Goal: Transaction & Acquisition: Purchase product/service

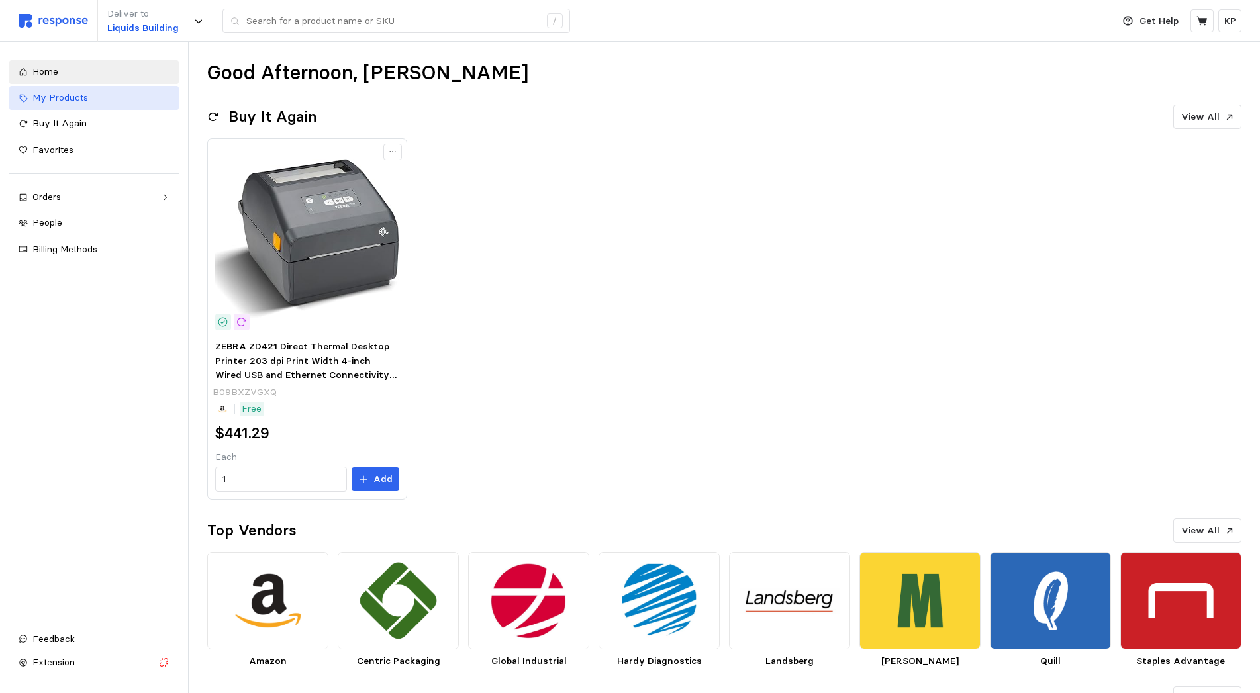
click at [99, 103] on div "My Products" at bounding box center [100, 98] width 137 height 15
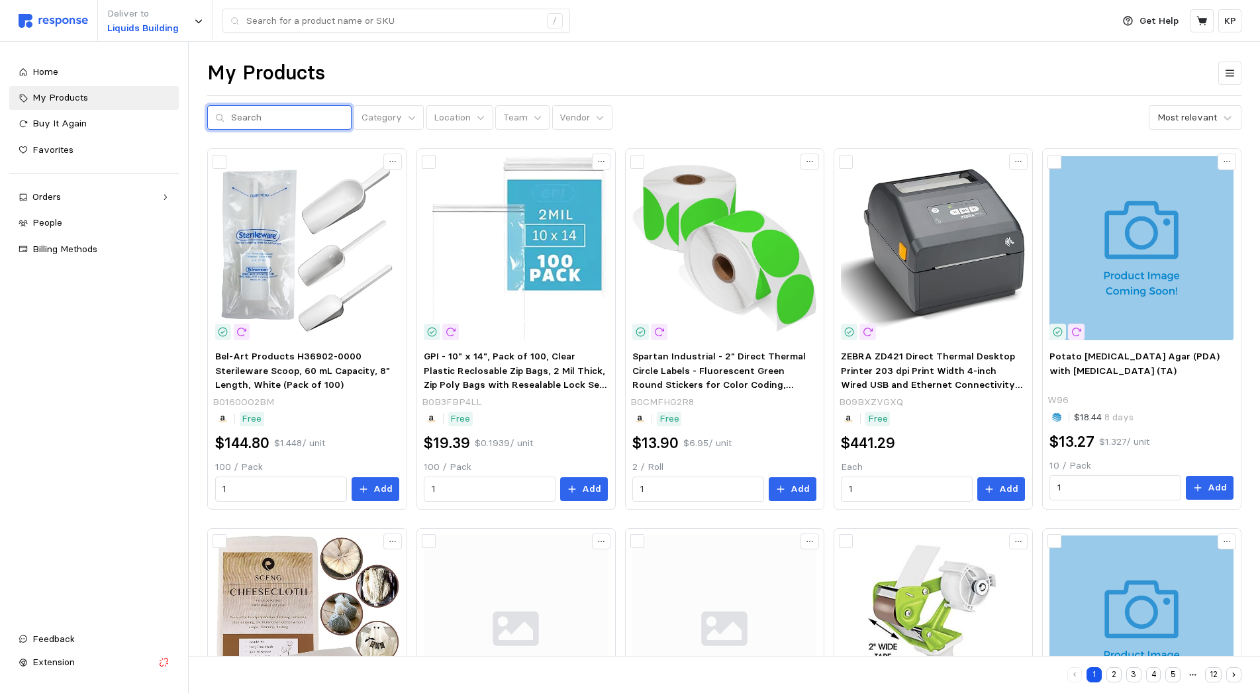
click at [273, 109] on input "text" at bounding box center [287, 118] width 113 height 24
type input "P"
type input "Storage"
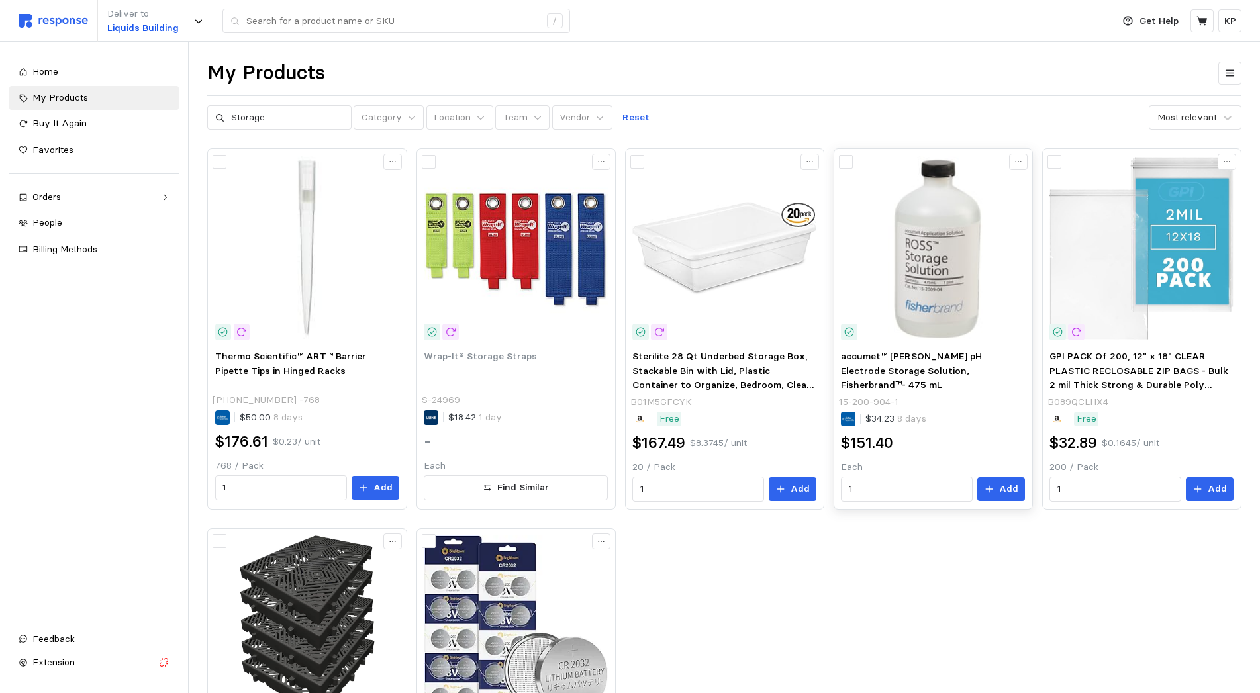
click at [934, 272] on img at bounding box center [933, 248] width 184 height 184
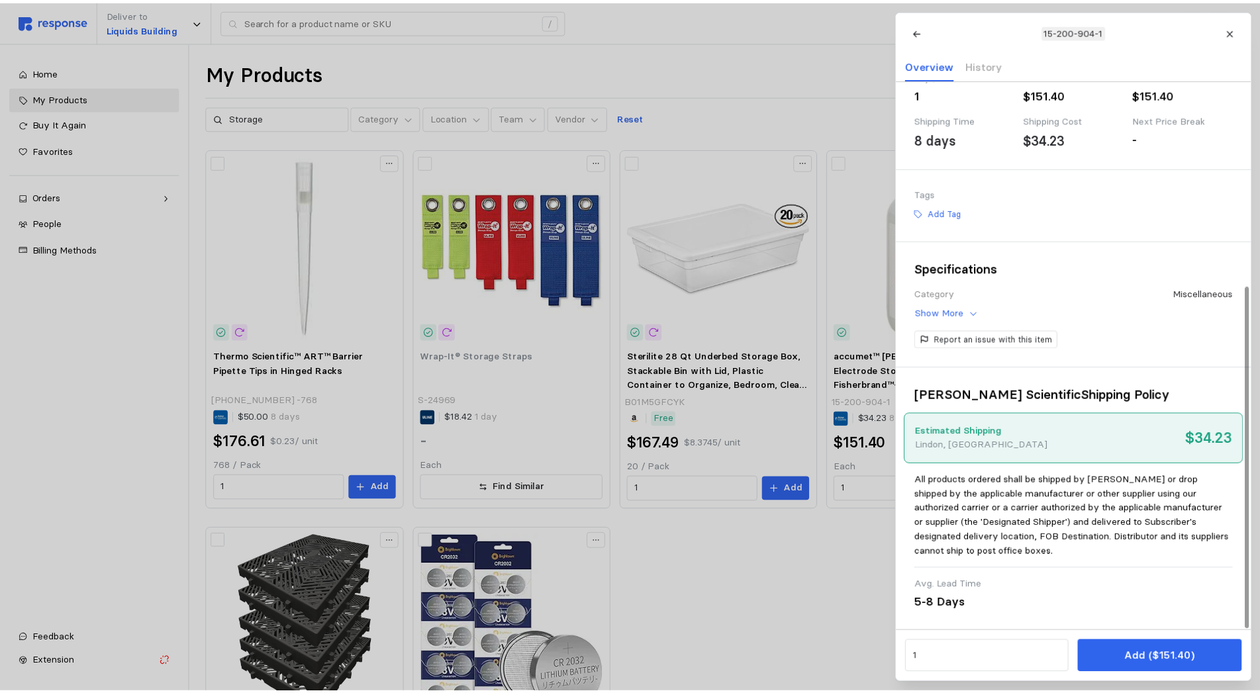
scroll to position [330, 0]
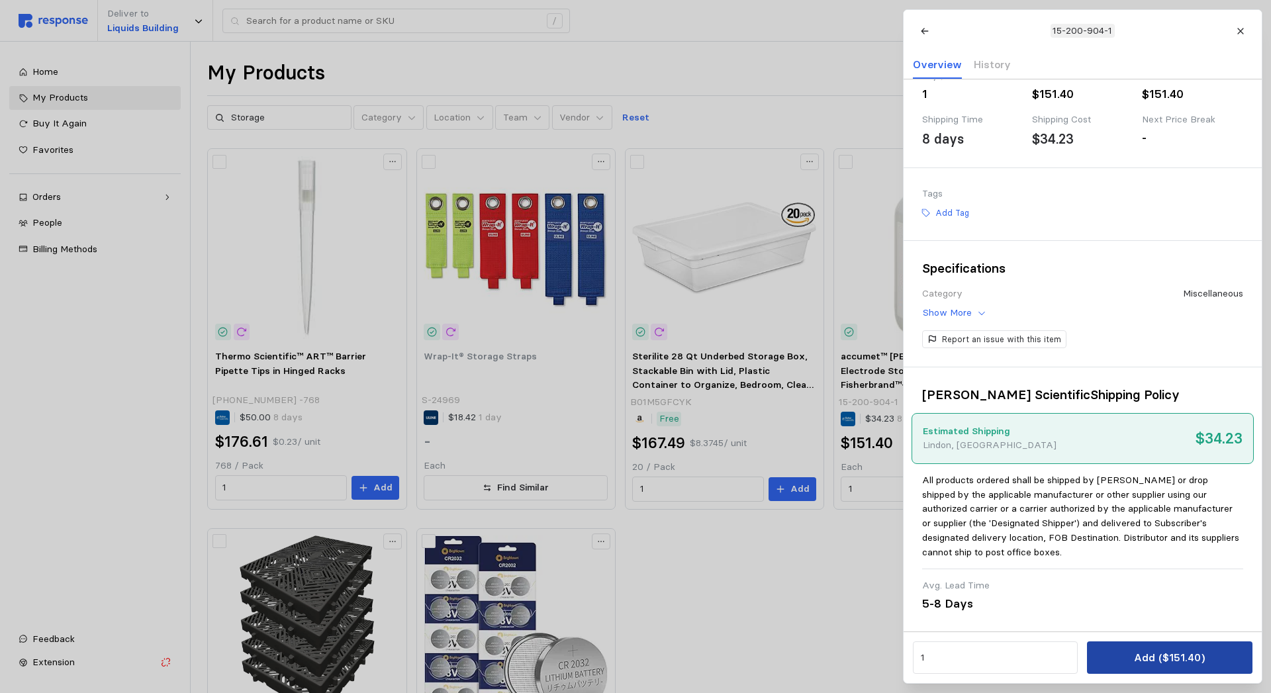
click at [1137, 660] on p "Add ($151.40)" at bounding box center [1169, 658] width 71 height 17
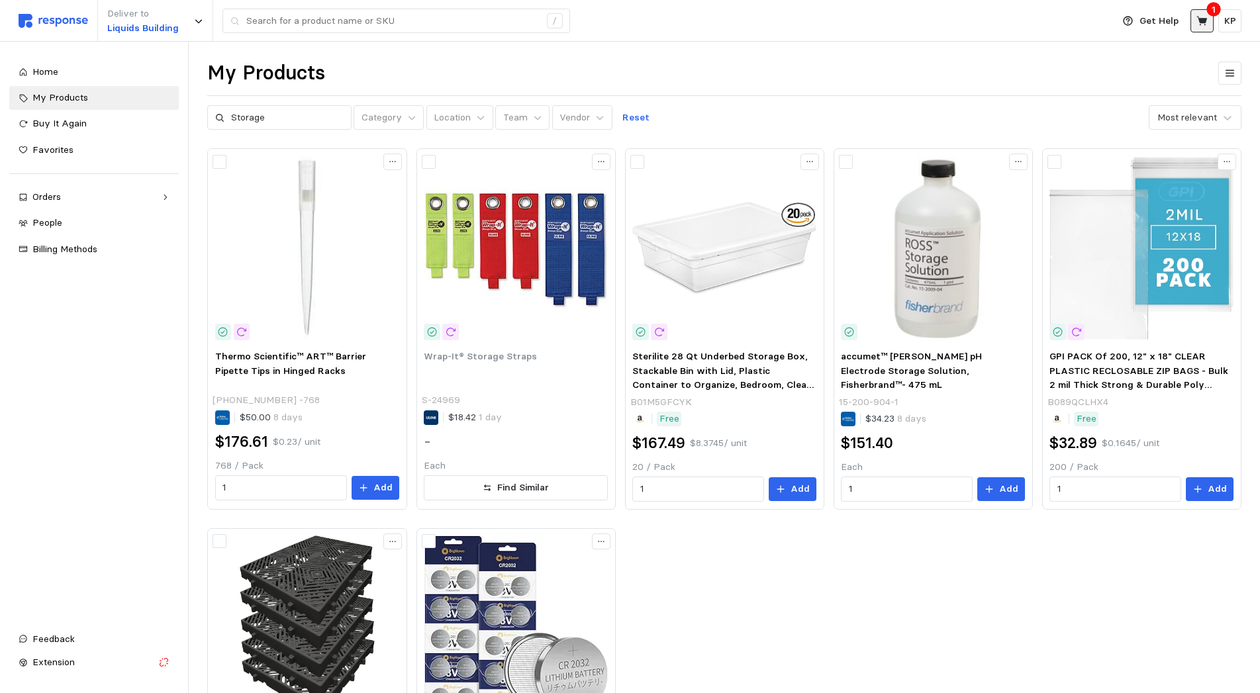
click at [1204, 24] on icon at bounding box center [1202, 21] width 12 height 12
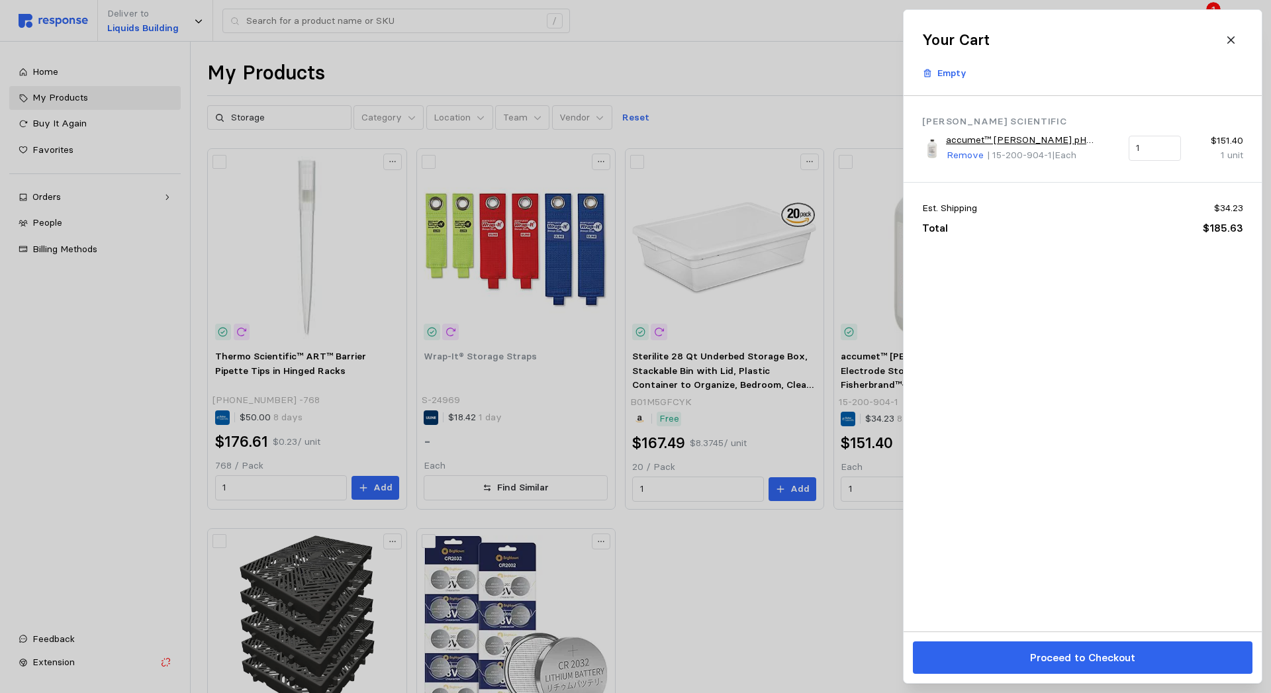
drag, startPoint x: 1090, startPoint y: 660, endPoint x: 1112, endPoint y: 178, distance: 482.5
click at [1112, 178] on div "Your Cart Empty [PERSON_NAME] Scientific accumet™ [PERSON_NAME] pH Electrode St…" at bounding box center [1083, 346] width 358 height 673
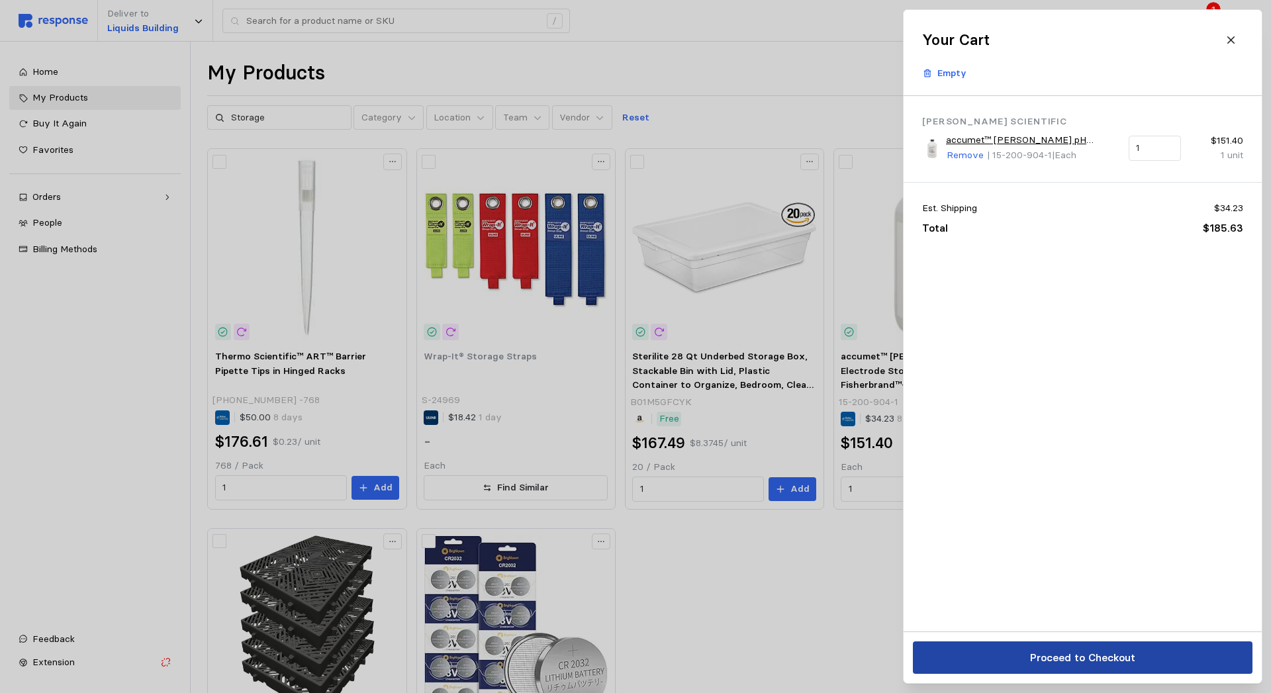
click at [1103, 663] on p "Proceed to Checkout" at bounding box center [1082, 658] width 105 height 17
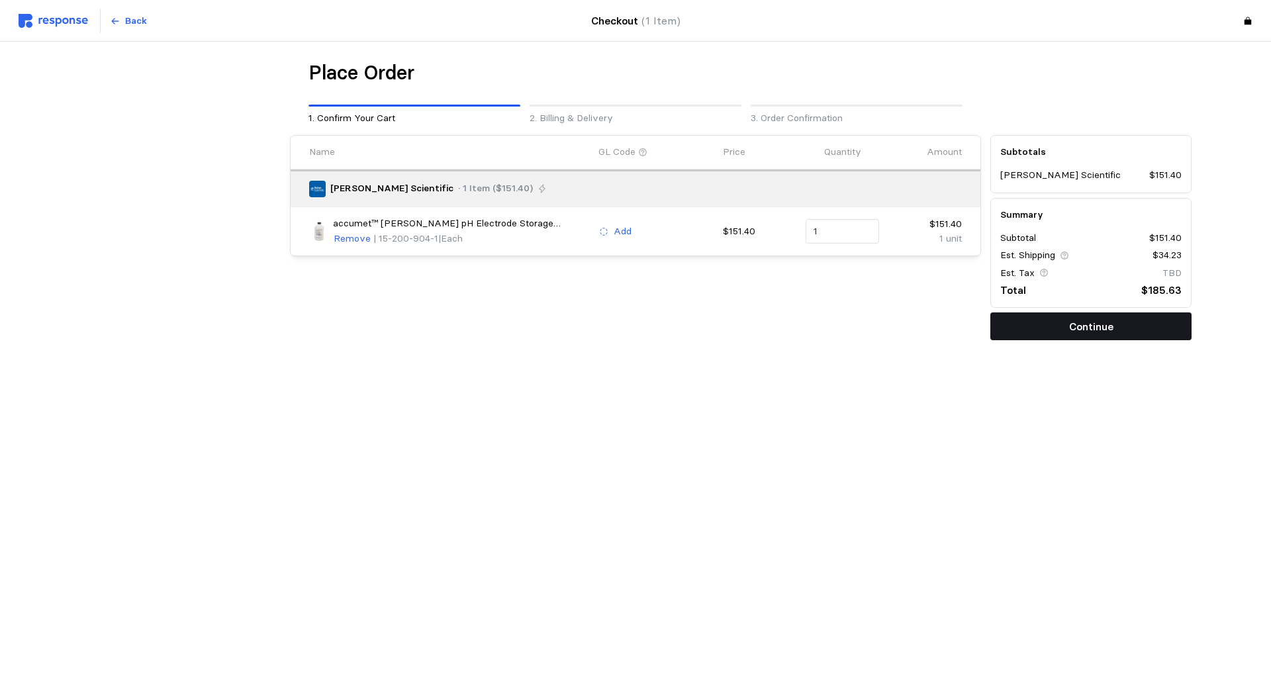
click at [1051, 326] on button "Continue" at bounding box center [1090, 327] width 201 height 28
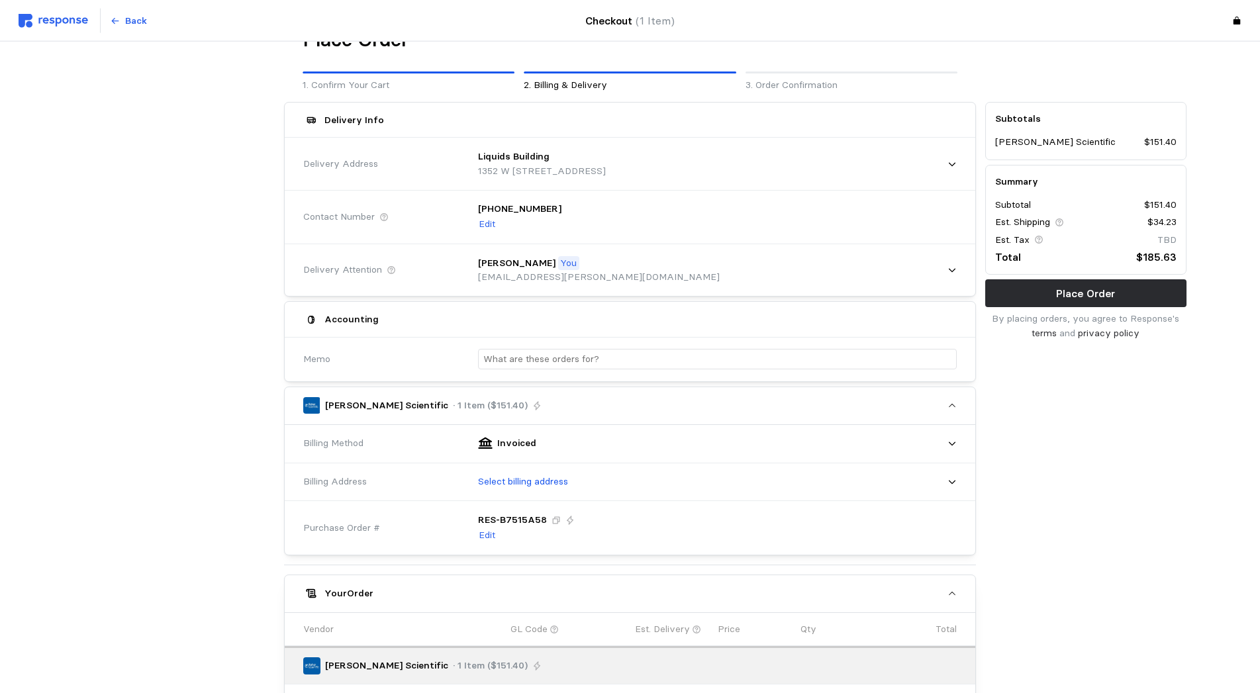
scroll to position [68, 0]
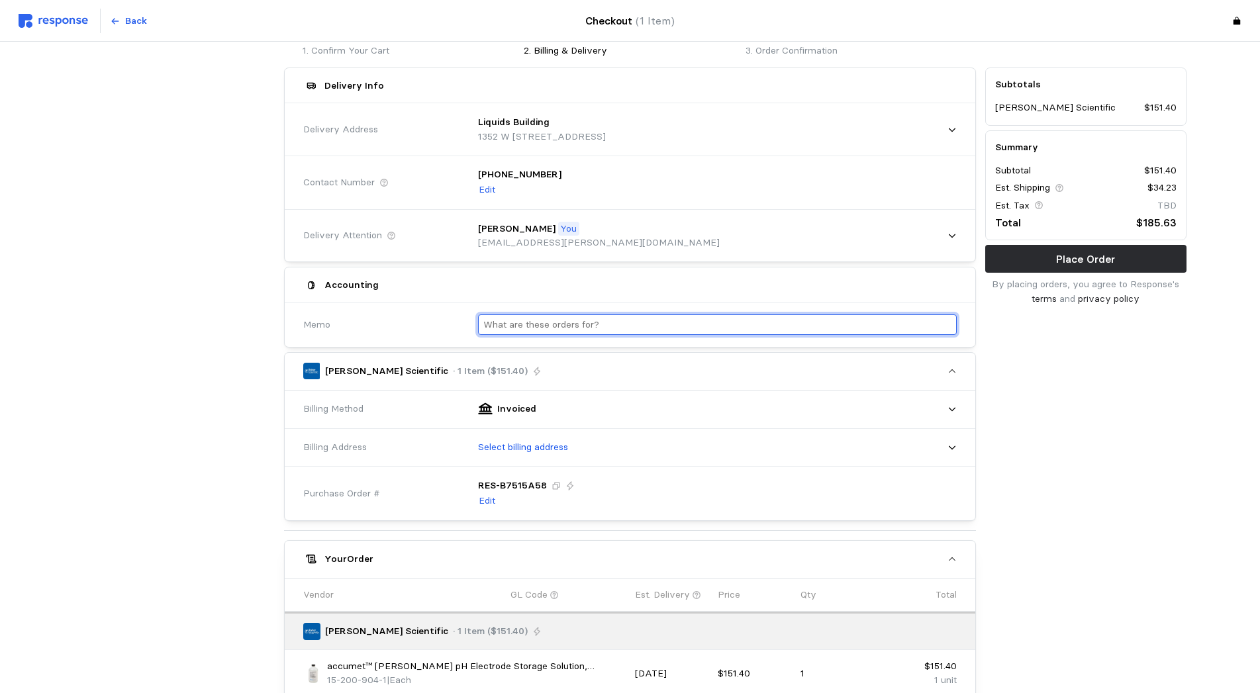
click at [623, 326] on input "text" at bounding box center [717, 324] width 468 height 19
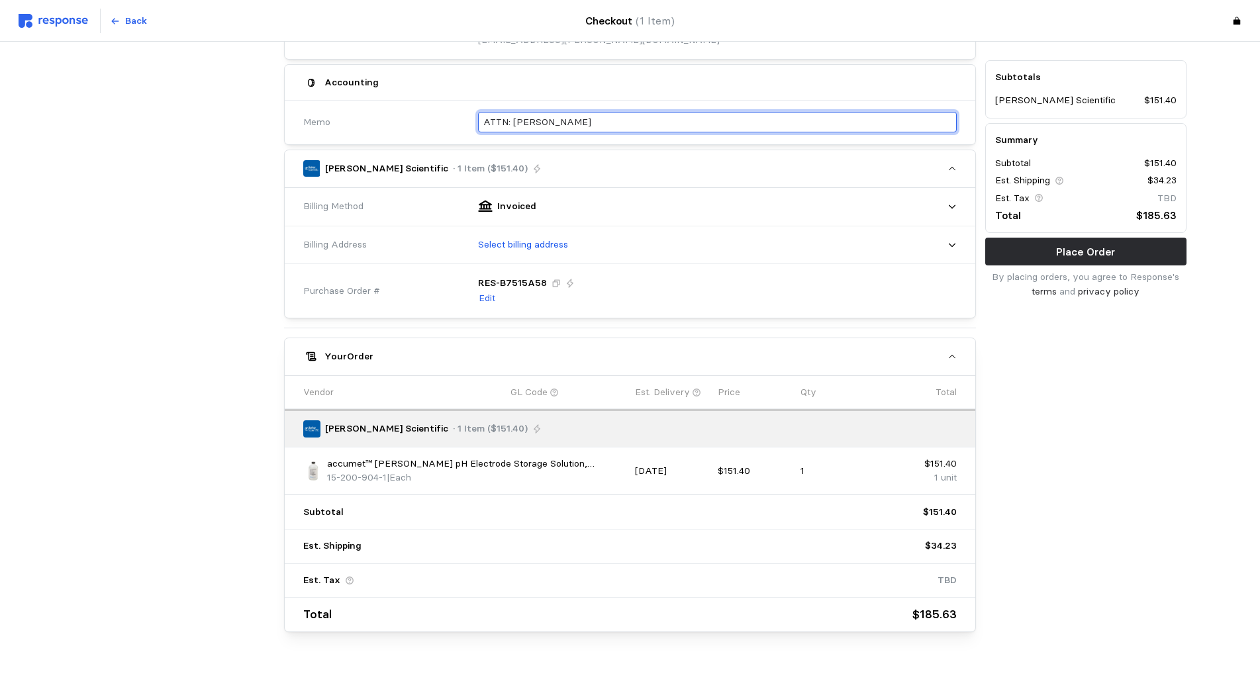
scroll to position [283, 0]
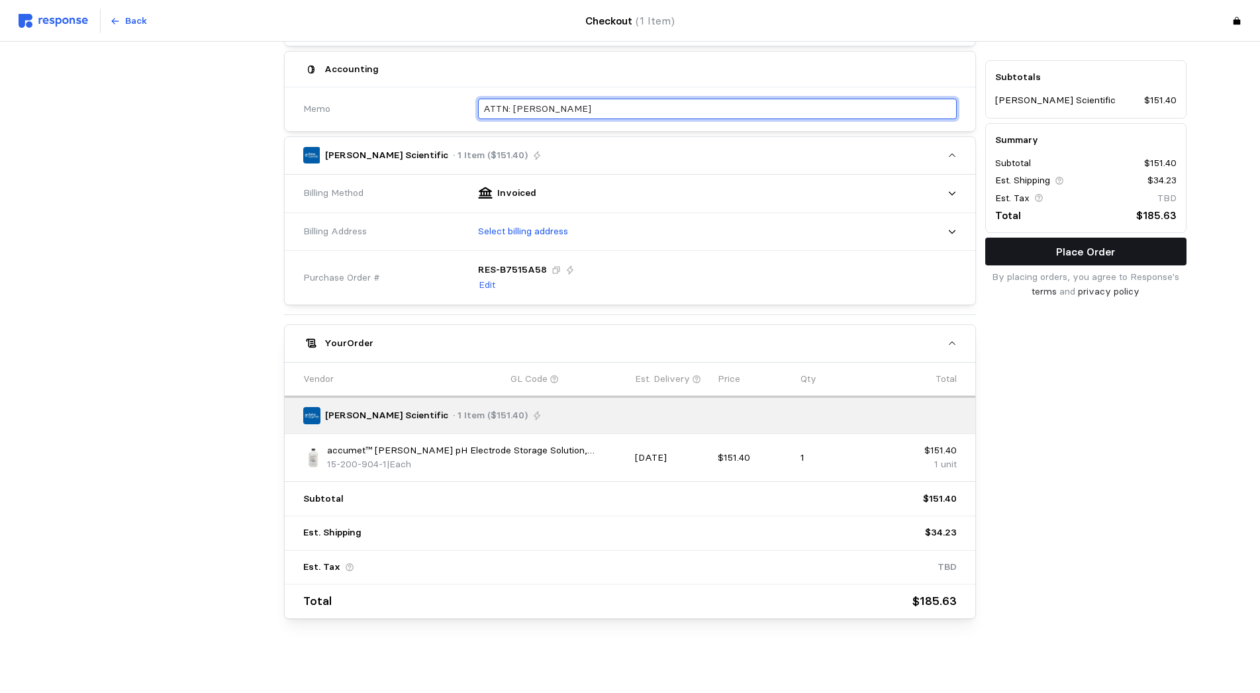
type input "ATTN: [PERSON_NAME]"
click at [1097, 260] on p "Place Order" at bounding box center [1085, 252] width 59 height 17
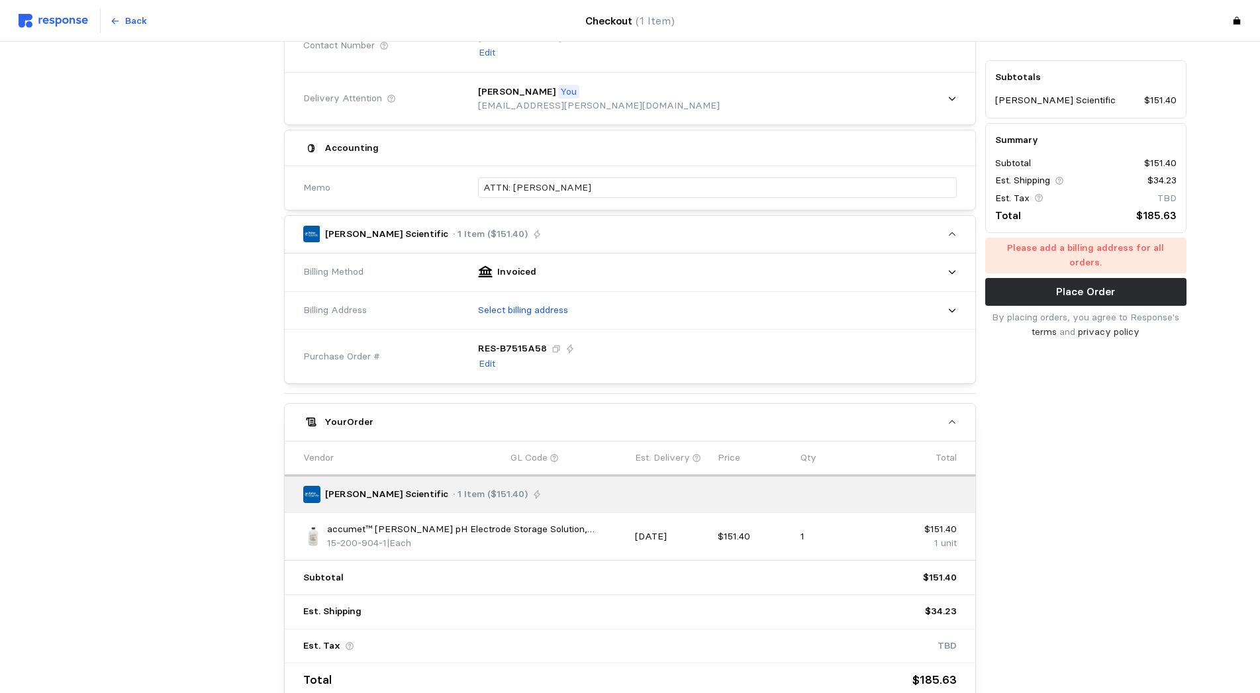
scroll to position [148, 0]
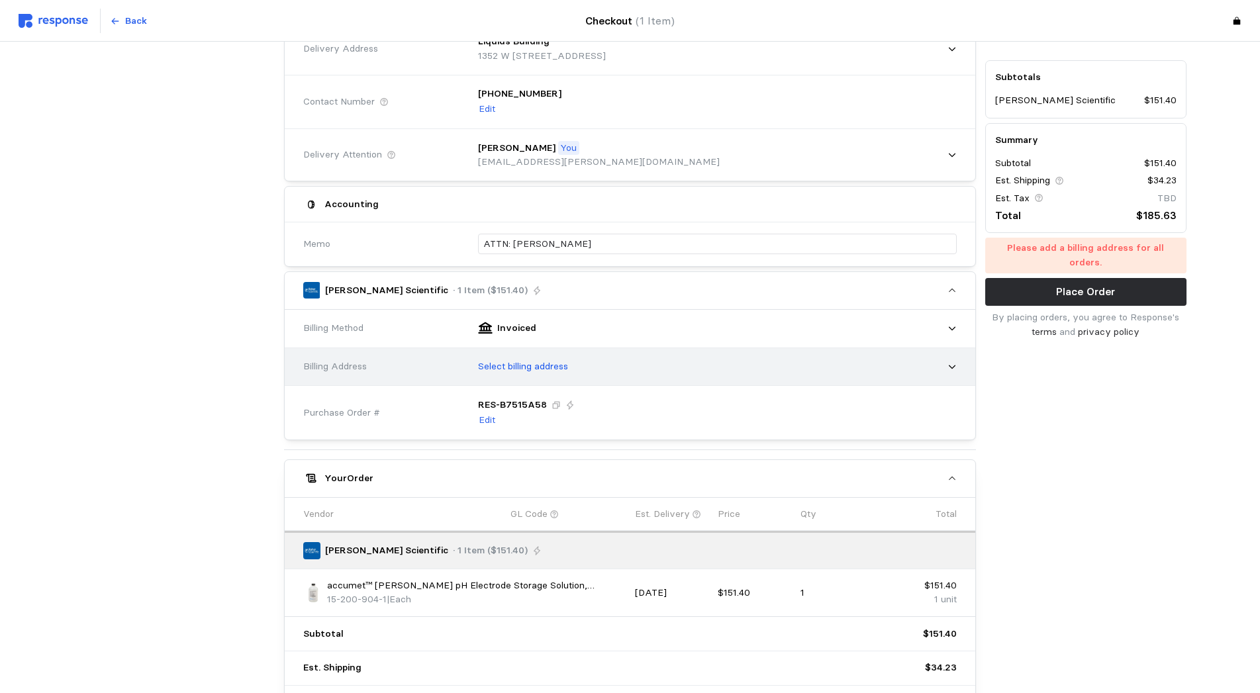
click at [591, 371] on div "Select billing address" at bounding box center [713, 366] width 488 height 33
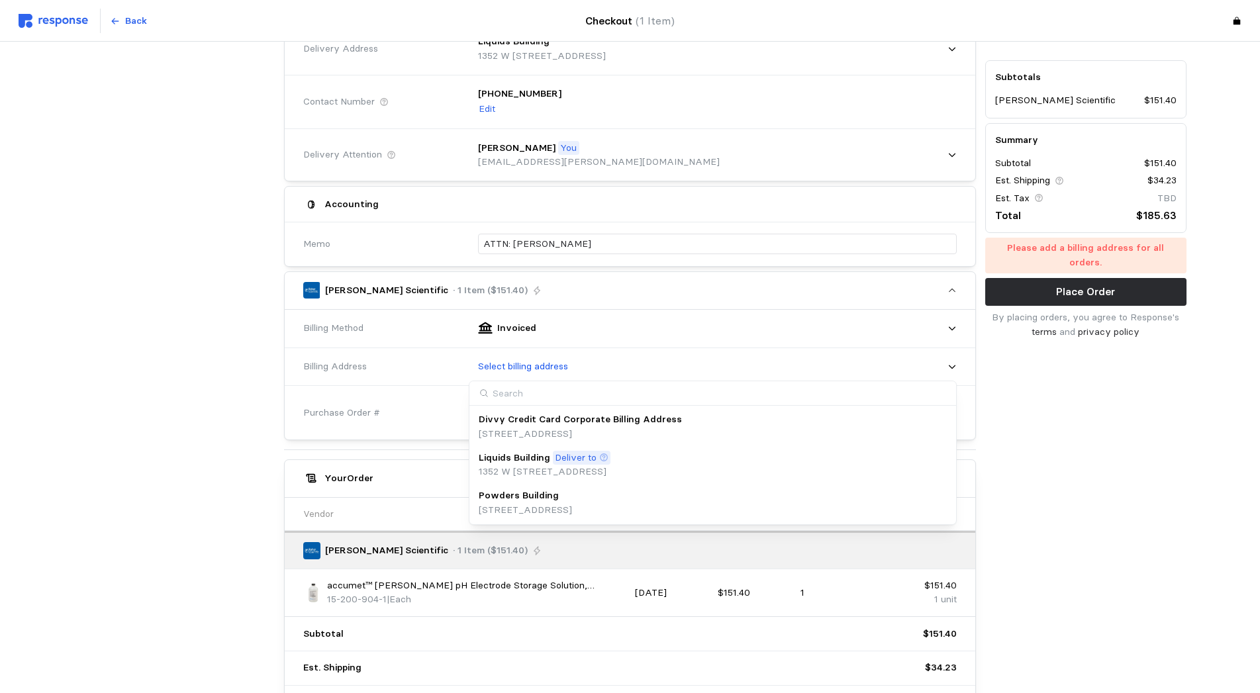
click at [572, 507] on p "[STREET_ADDRESS]" at bounding box center [525, 510] width 93 height 15
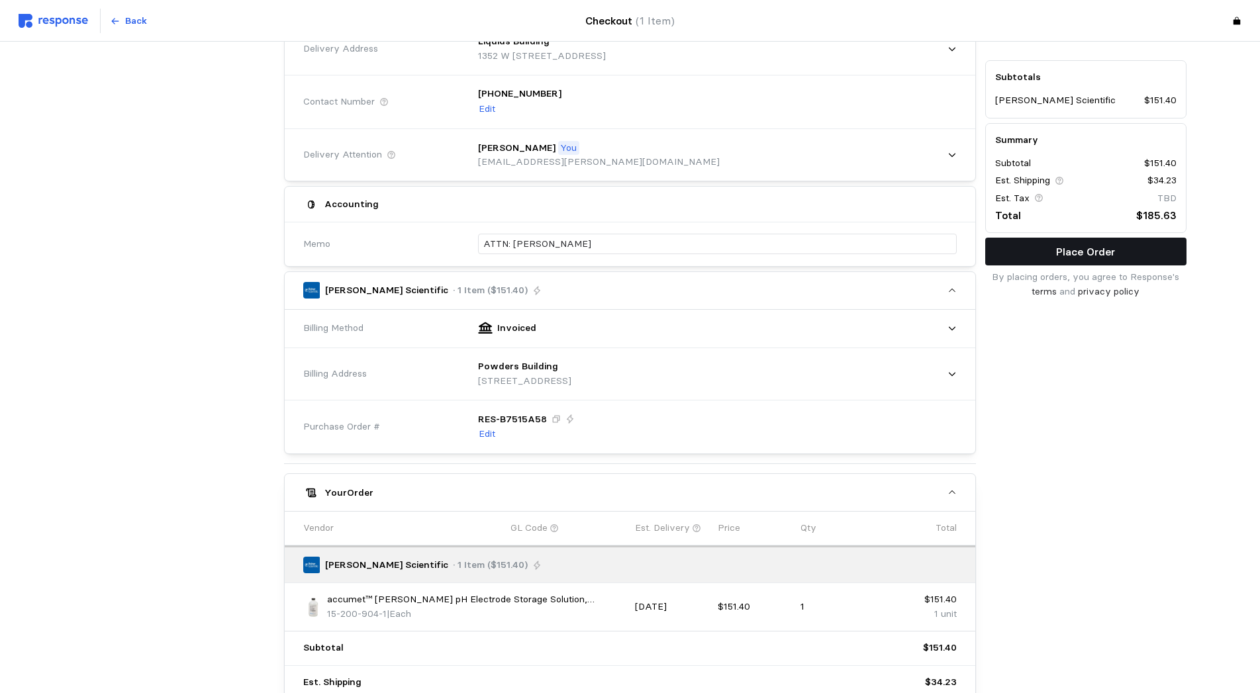
click at [1078, 254] on p "Place Order" at bounding box center [1085, 252] width 59 height 17
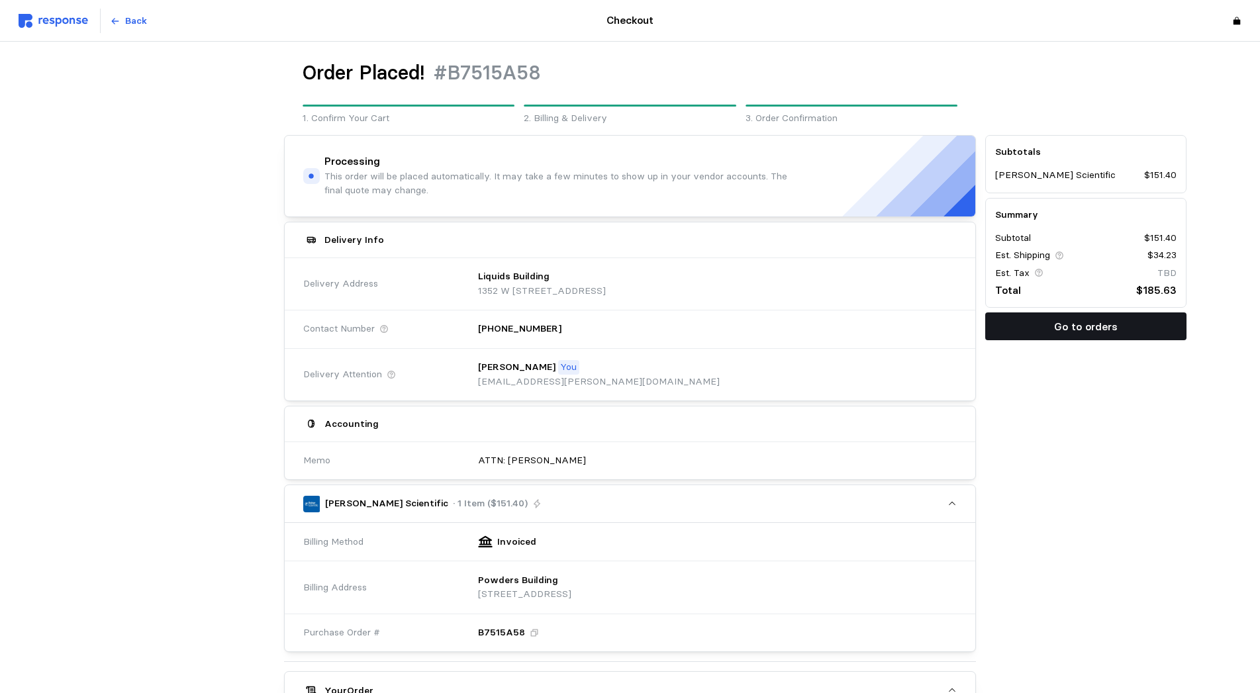
click at [1079, 318] on button "Go to orders" at bounding box center [1085, 327] width 201 height 28
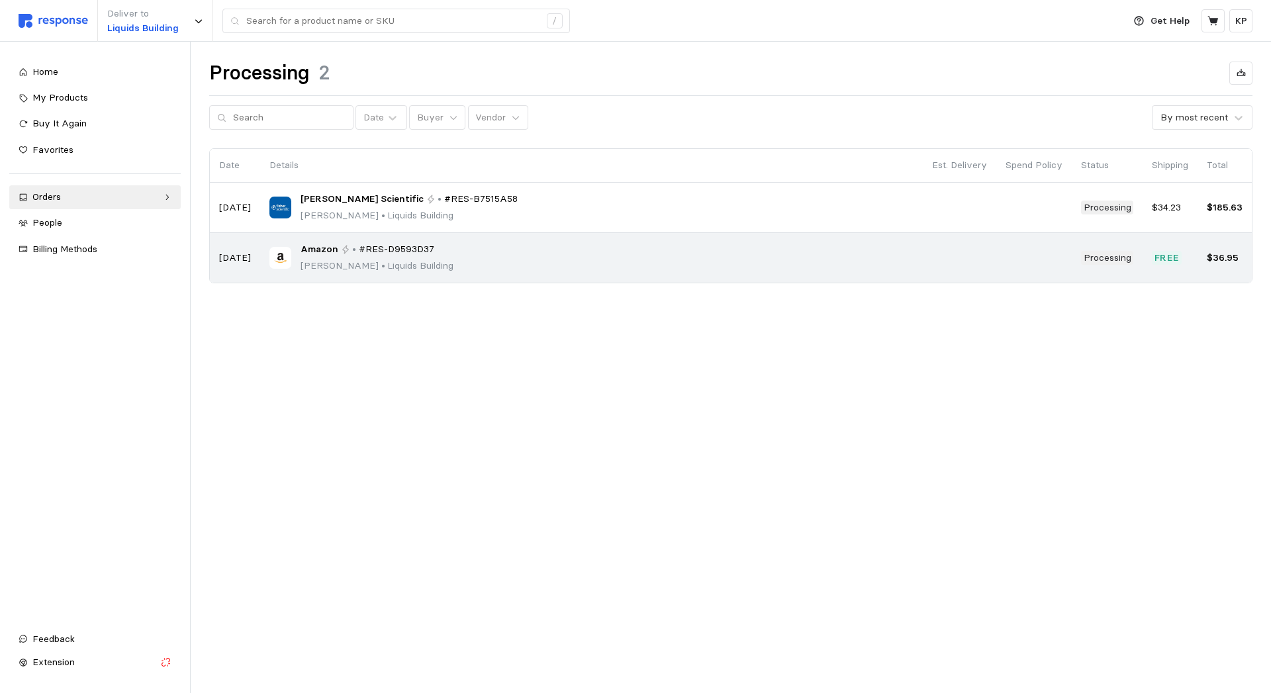
click at [328, 269] on p "[PERSON_NAME][GEOGRAPHIC_DATA]" at bounding box center [377, 266] width 153 height 15
